Goal: Task Accomplishment & Management: Use online tool/utility

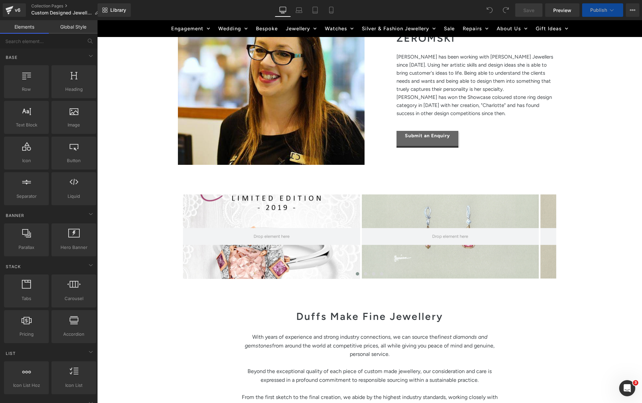
scroll to position [1085, 0]
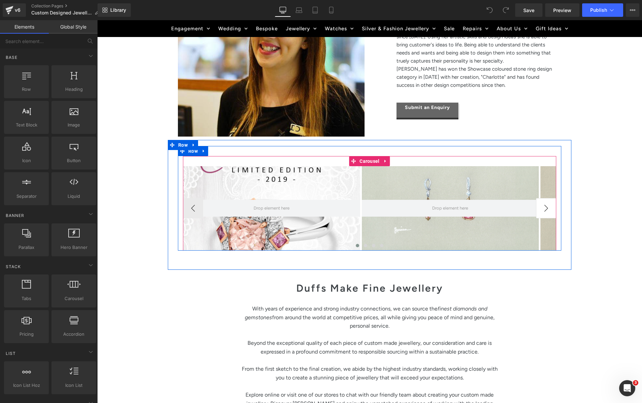
click at [545, 211] on button "›" at bounding box center [546, 208] width 20 height 20
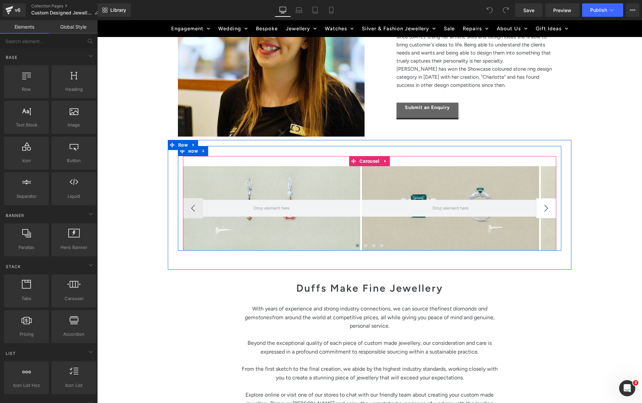
click at [545, 211] on button "›" at bounding box center [546, 208] width 20 height 20
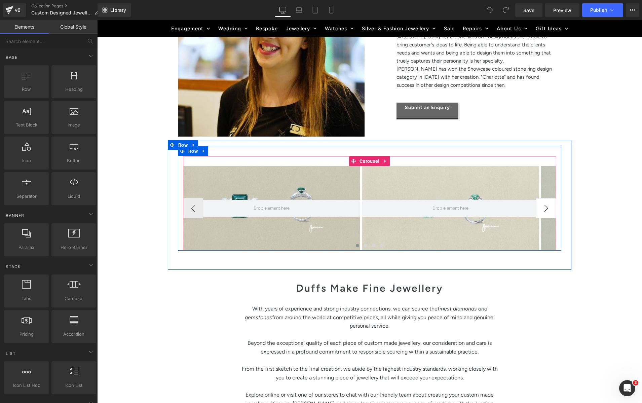
click at [544, 211] on button "›" at bounding box center [546, 208] width 20 height 20
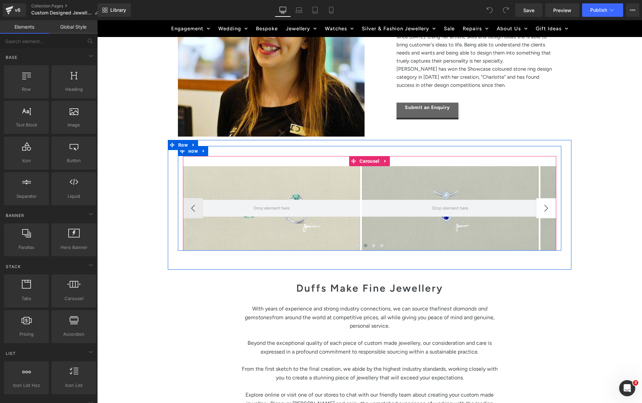
click at [544, 211] on button "›" at bounding box center [546, 208] width 20 height 20
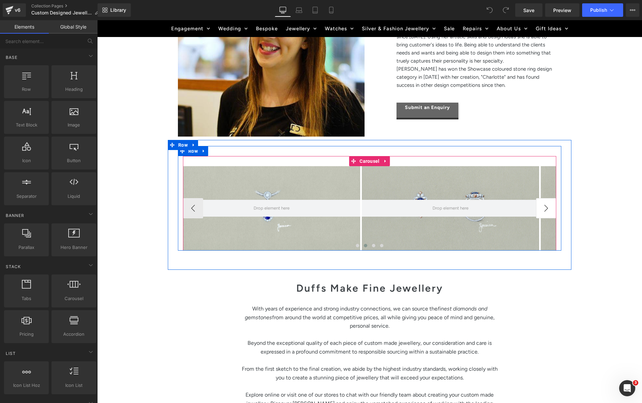
click at [544, 211] on button "›" at bounding box center [546, 208] width 20 height 20
click at [546, 209] on button "›" at bounding box center [546, 208] width 20 height 20
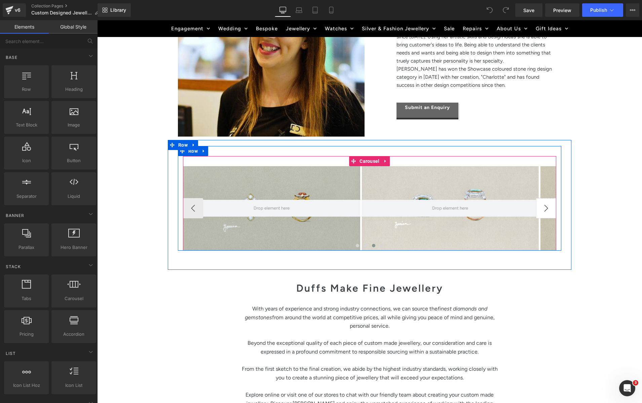
click at [546, 209] on button "›" at bounding box center [546, 208] width 20 height 20
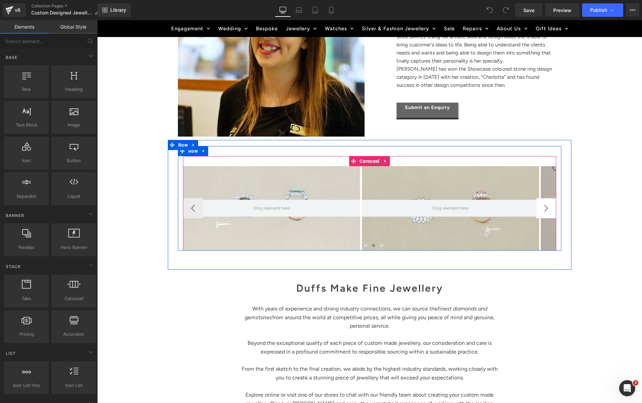
click at [546, 209] on button "›" at bounding box center [546, 208] width 20 height 20
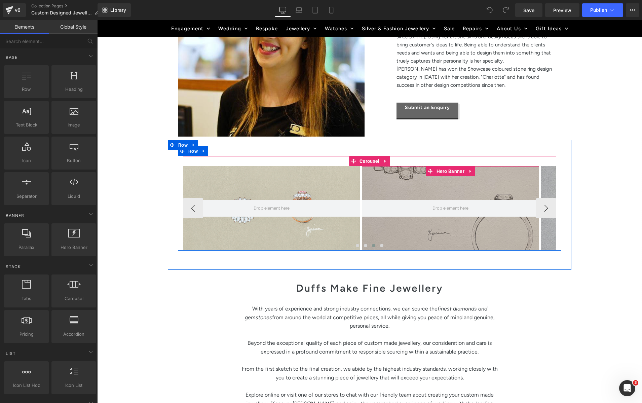
click at [461, 192] on div at bounding box center [450, 208] width 177 height 84
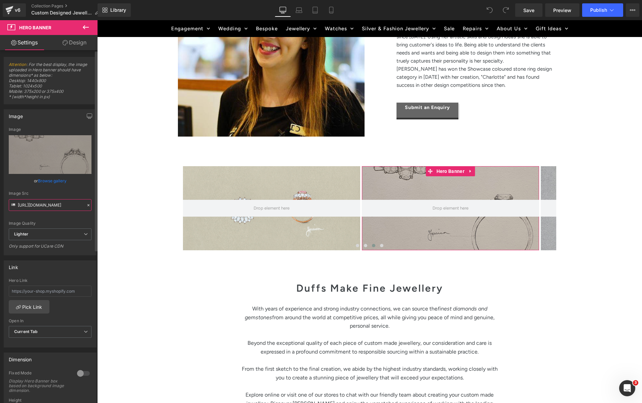
click at [42, 203] on input "https://ucarecdn.com/2e339f4f-768e-4515-9c24-c21c3906bbcd/-/format/auto/-/previ…" at bounding box center [50, 205] width 83 height 12
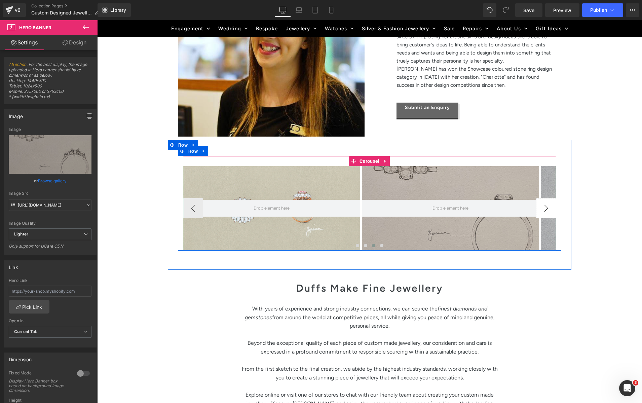
click at [546, 210] on button "›" at bounding box center [546, 208] width 20 height 20
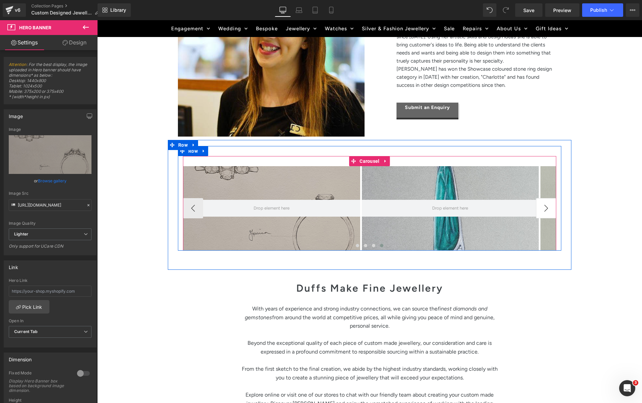
click at [546, 210] on button "›" at bounding box center [546, 208] width 20 height 20
click at [547, 209] on button "›" at bounding box center [546, 208] width 20 height 20
click at [546, 209] on button "›" at bounding box center [546, 208] width 20 height 20
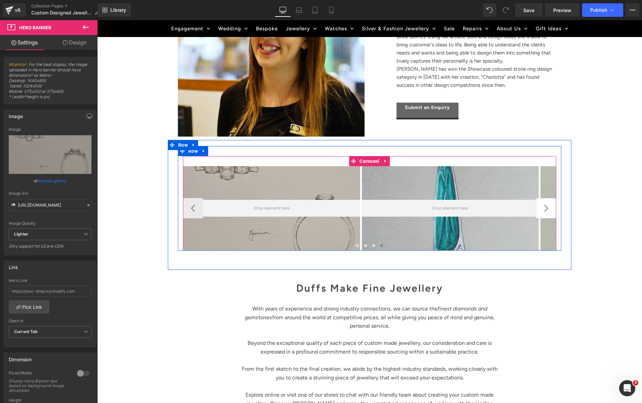
click at [546, 209] on button "›" at bounding box center [546, 208] width 20 height 20
